Goal: Information Seeking & Learning: Learn about a topic

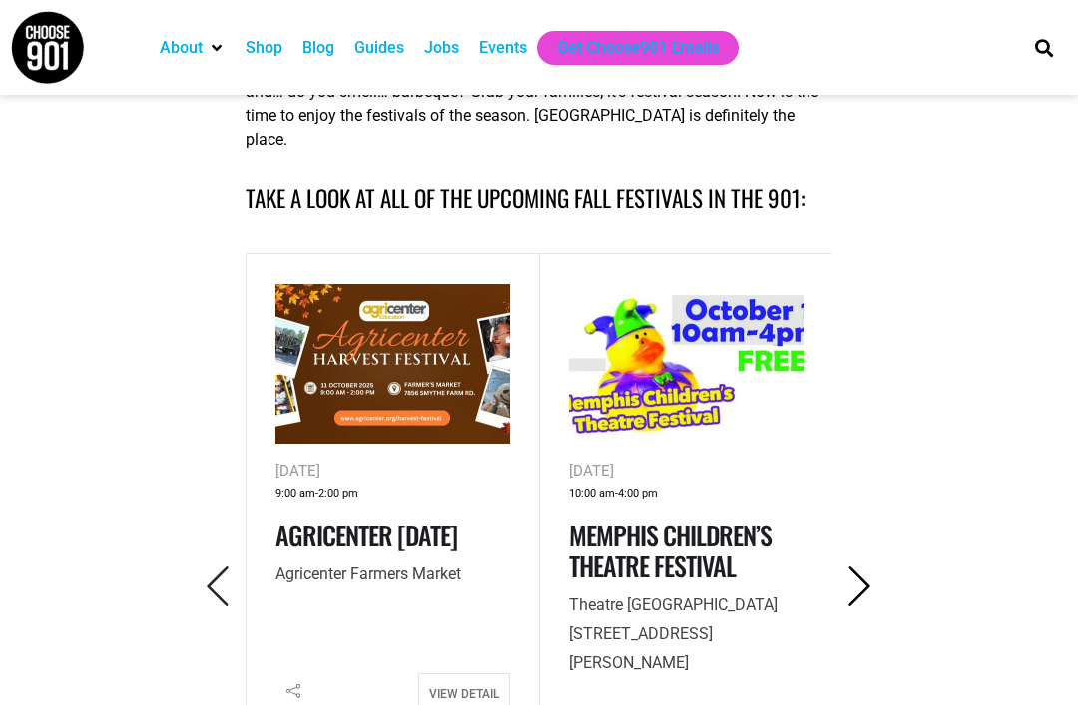
click at [853, 567] on icon "Next" at bounding box center [859, 587] width 41 height 41
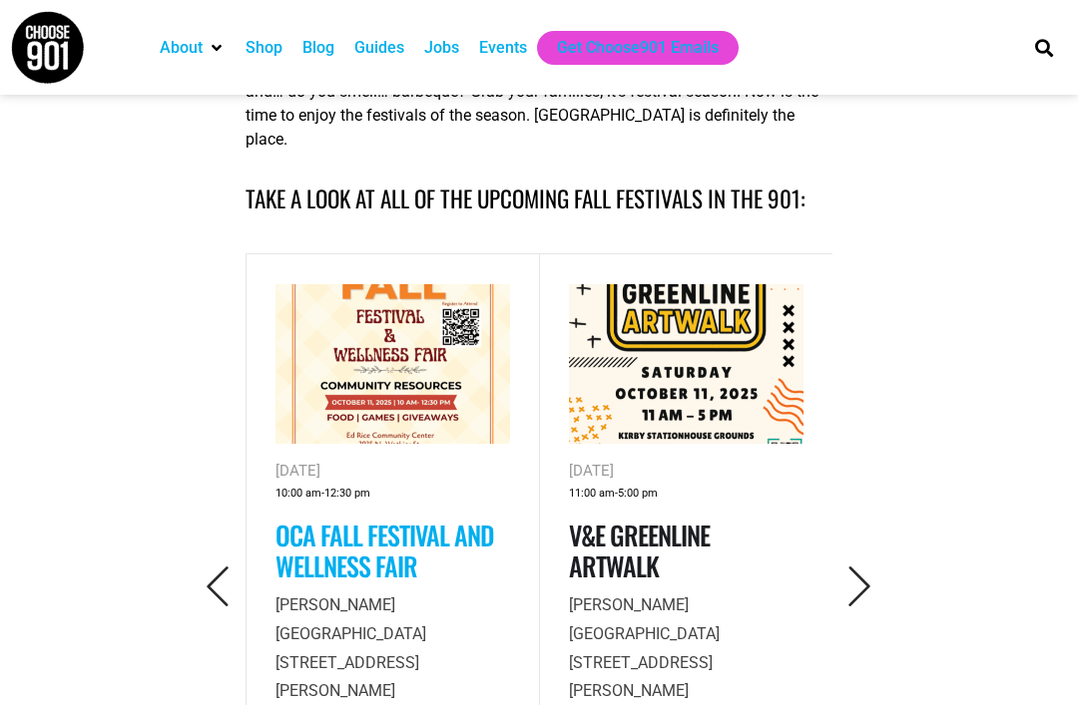
click at [408, 516] on link "OCA Fall Festival and Wellness Fair" at bounding box center [384, 551] width 218 height 70
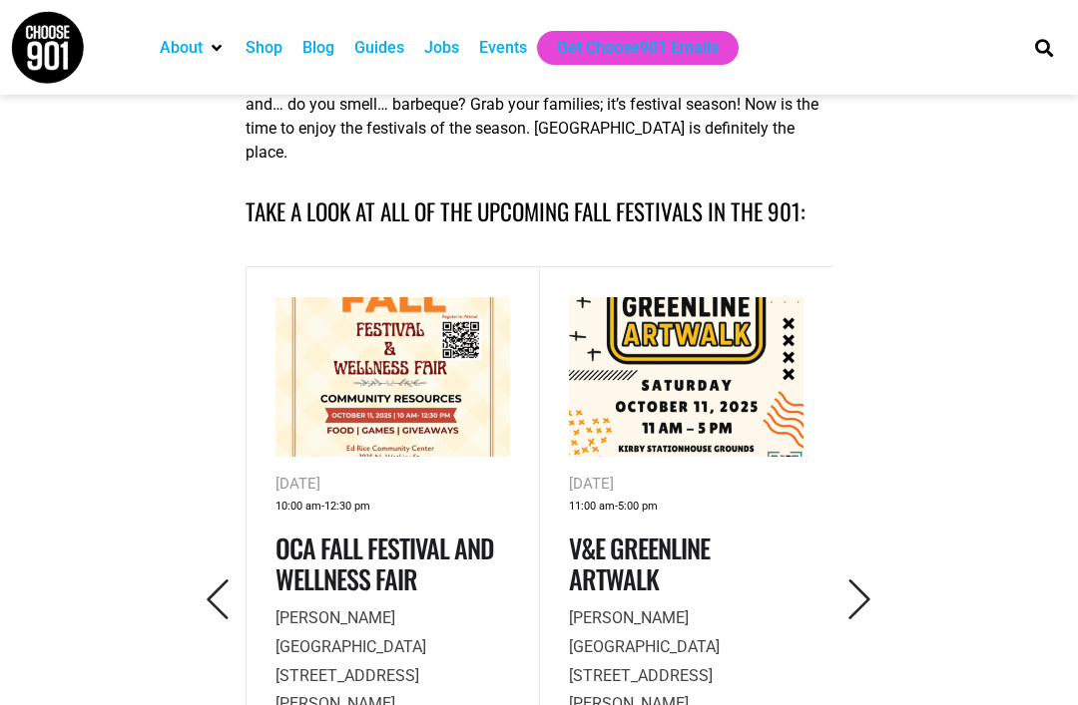
scroll to position [701, 0]
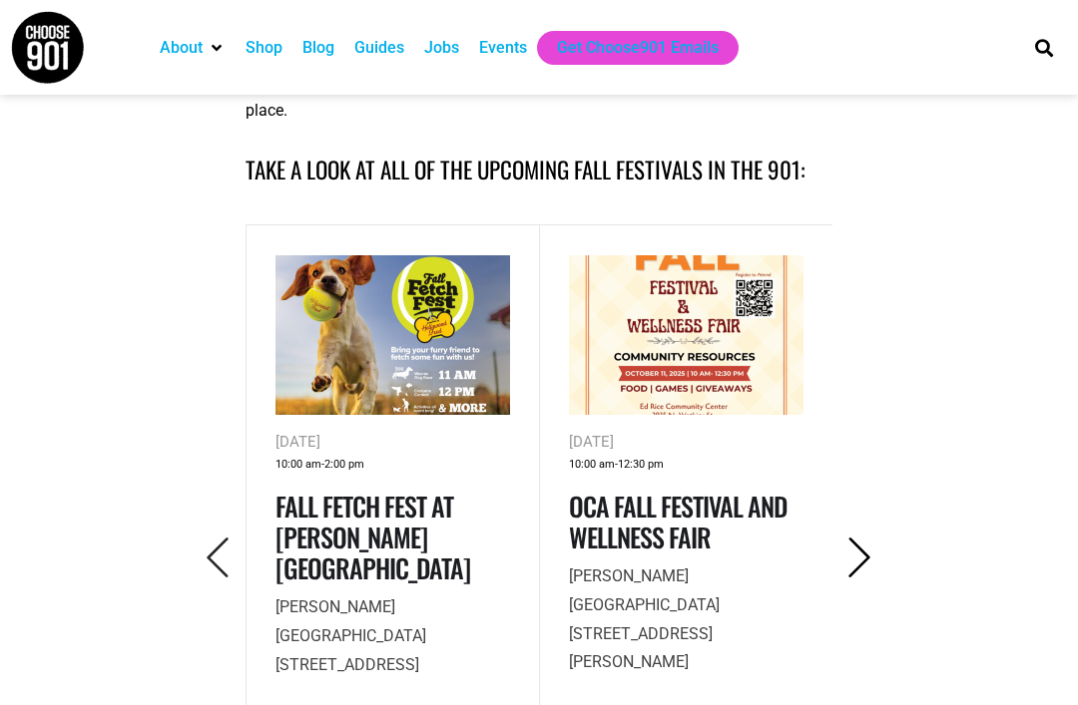
click at [879, 538] on icon "Next" at bounding box center [859, 558] width 41 height 41
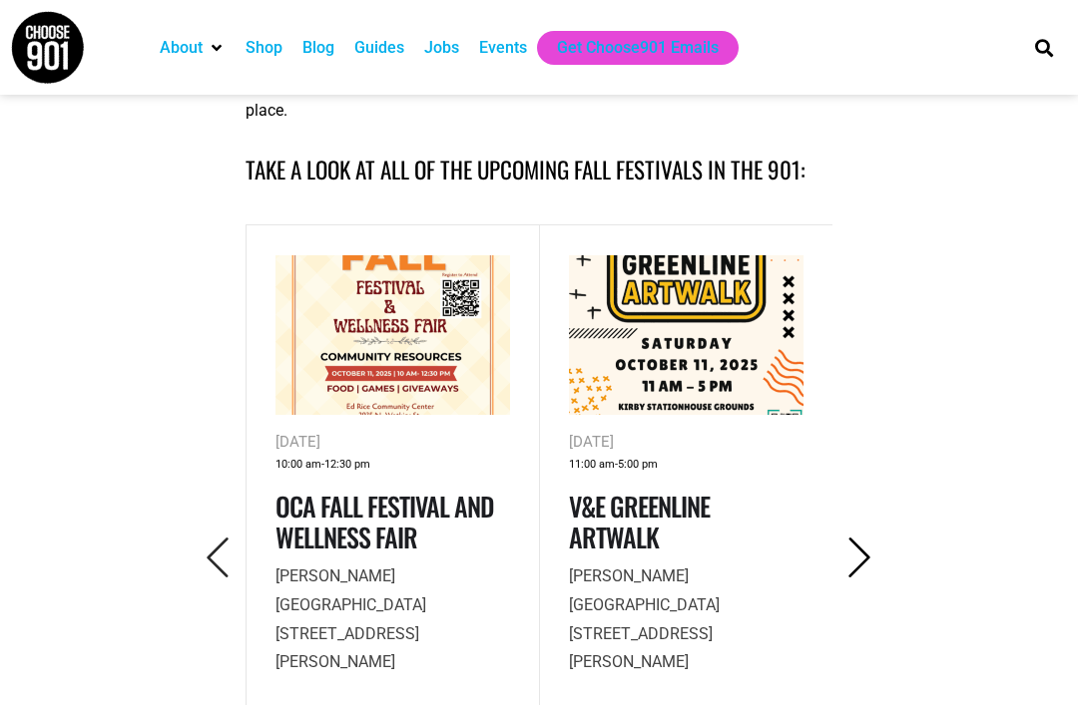
click at [872, 538] on icon "Next" at bounding box center [859, 558] width 41 height 41
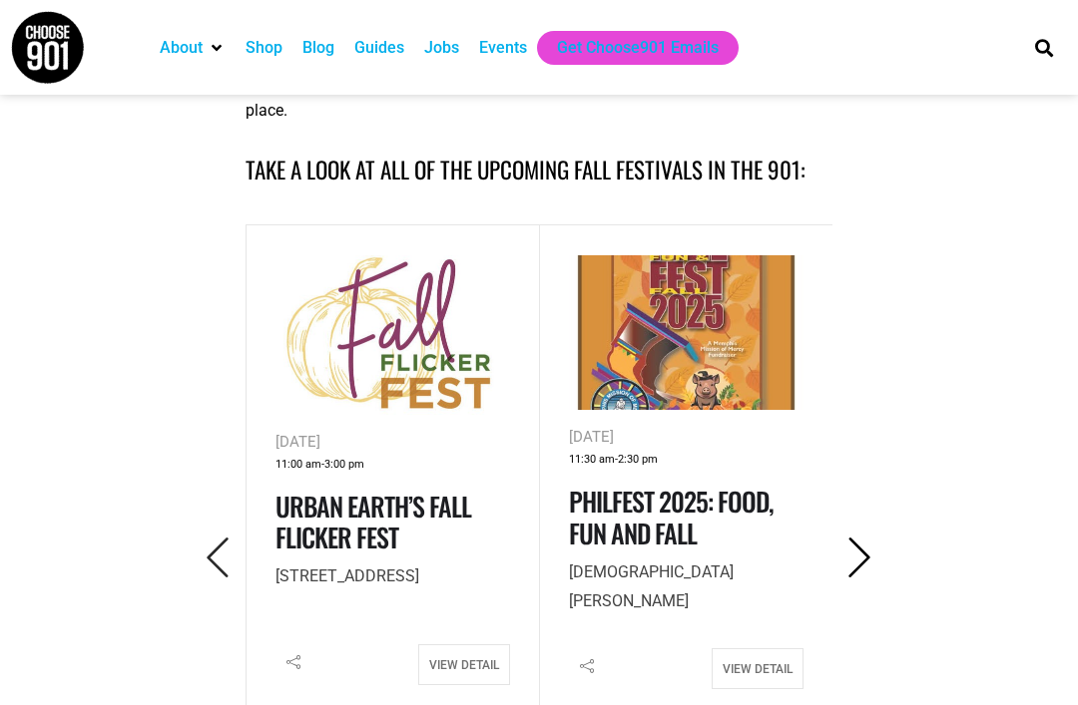
click at [866, 538] on icon "Next" at bounding box center [859, 558] width 41 height 41
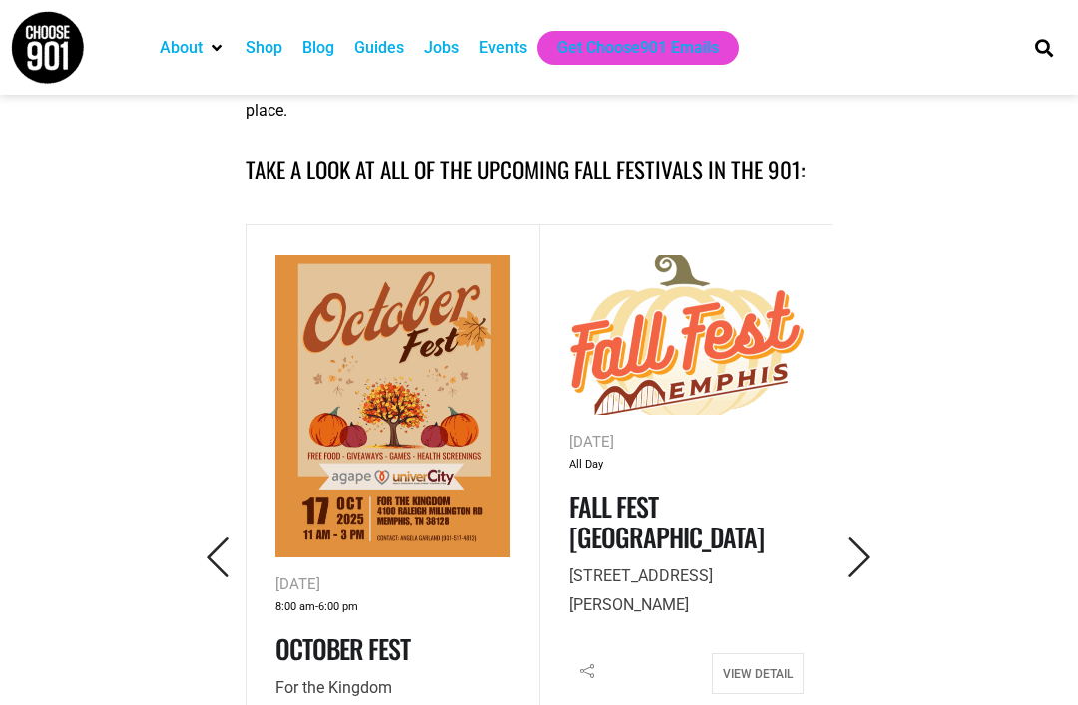
click at [248, 471] on div "Oct 17, 2025 8:00 am - 6:00 pm October Fest For the Kingdom 4100 Raleigh Millin…" at bounding box center [392, 549] width 294 height 650
click at [202, 538] on icon "Previous" at bounding box center [218, 558] width 41 height 41
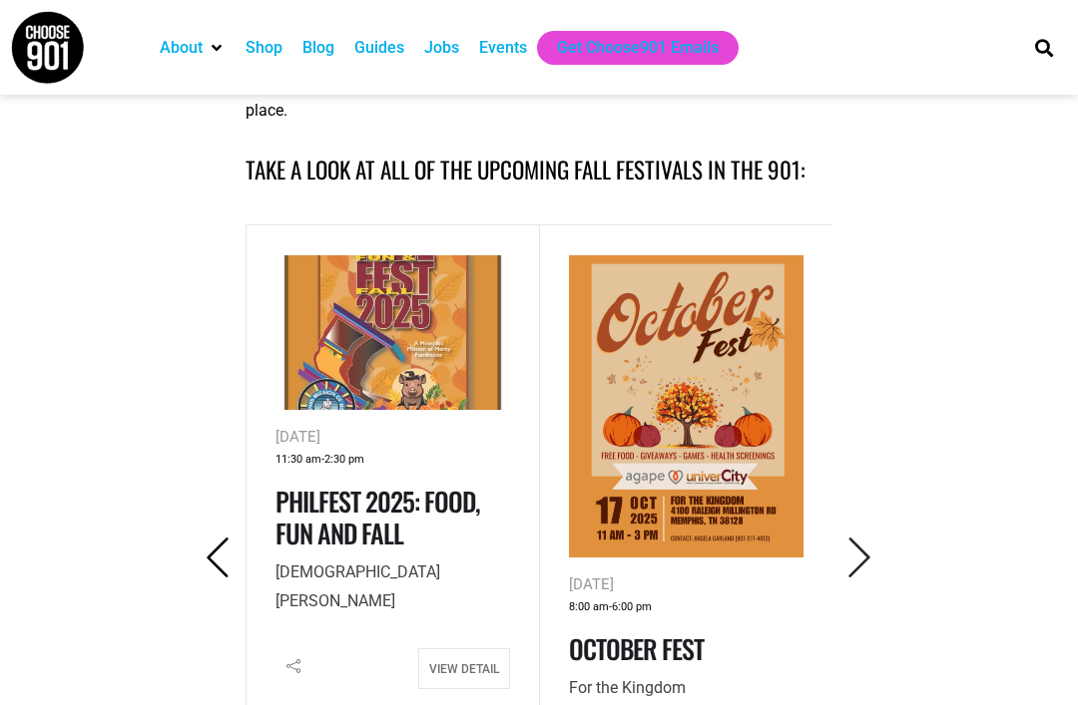
click at [200, 538] on icon "Previous" at bounding box center [218, 558] width 41 height 41
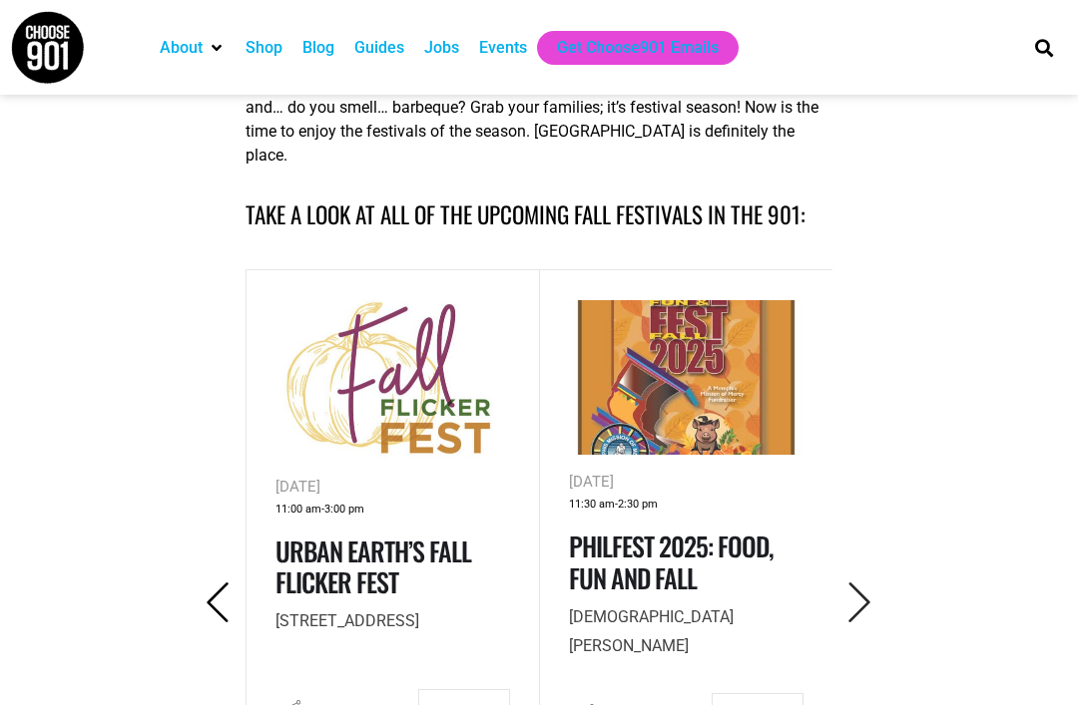
scroll to position [698, 0]
click at [211, 584] on icon "Previous" at bounding box center [218, 604] width 41 height 41
click at [201, 584] on icon "Previous" at bounding box center [218, 604] width 41 height 41
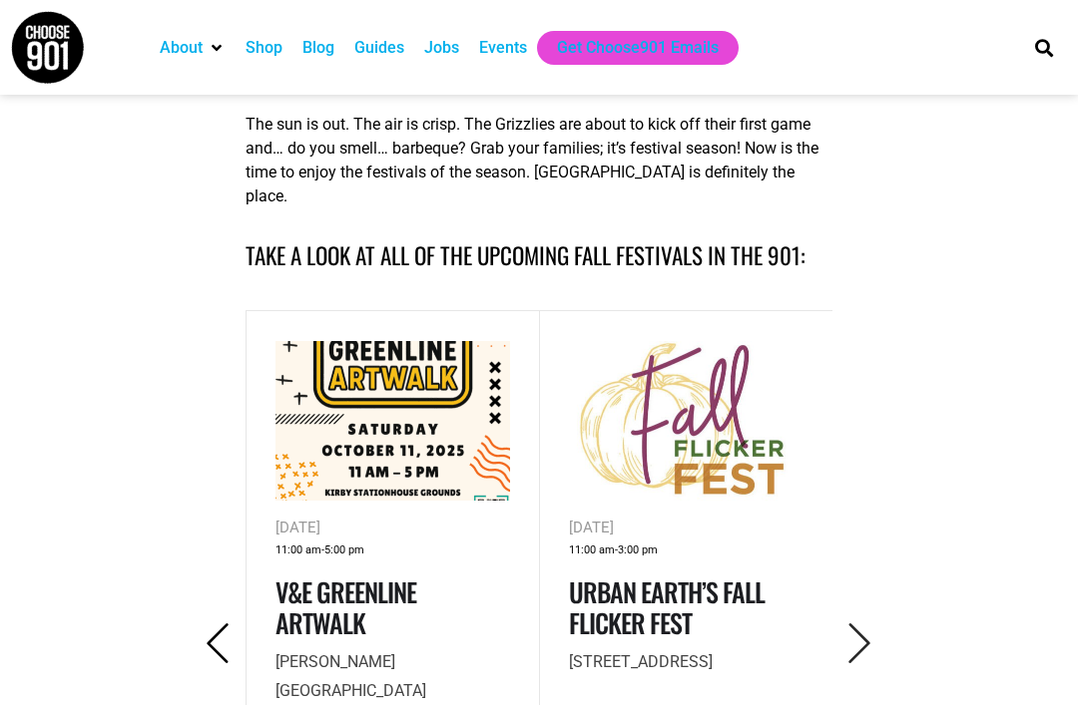
scroll to position [657, 0]
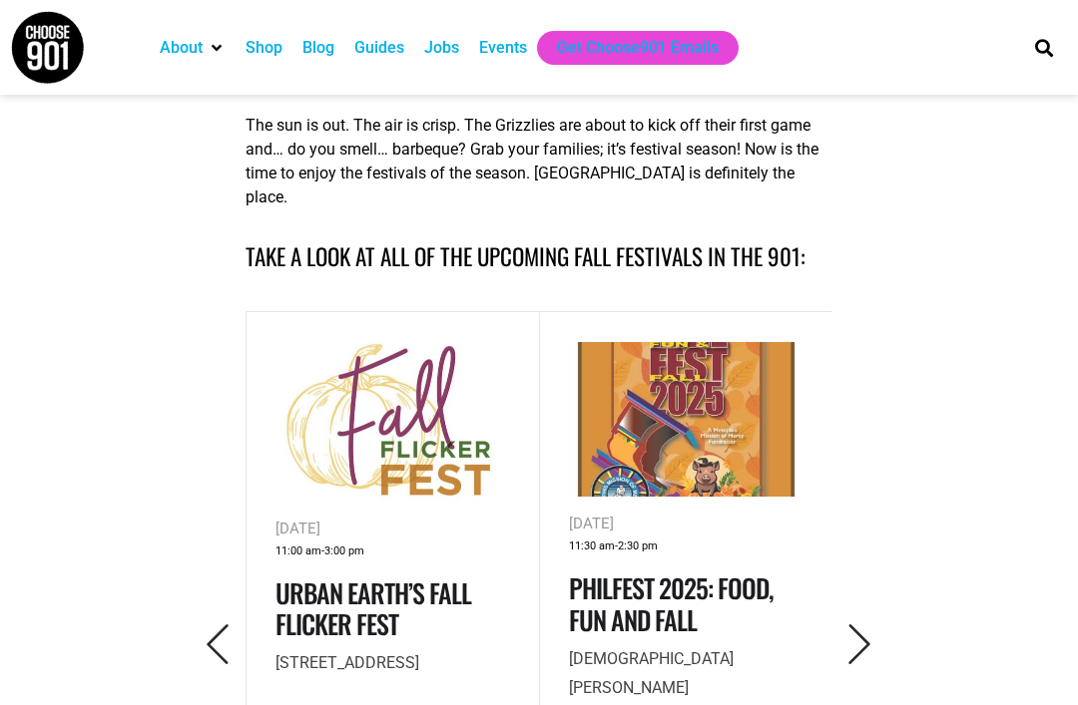
click at [220, 622] on button "button" at bounding box center [218, 646] width 55 height 48
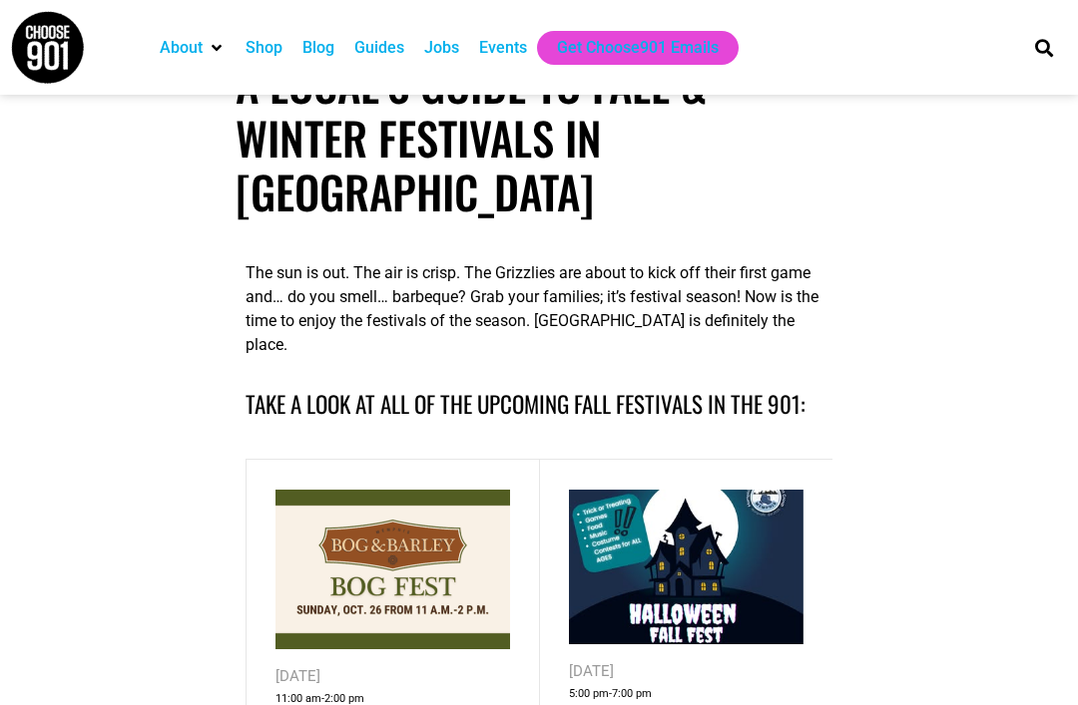
scroll to position [490, 0]
